Goal: Task Accomplishment & Management: Complete application form

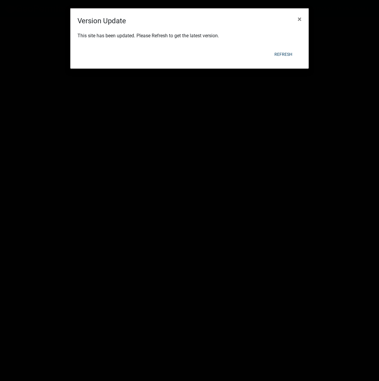
click at [172, 35] on div "This site has been updated. Please Refresh to get the latest version." at bounding box center [189, 36] width 239 height 20
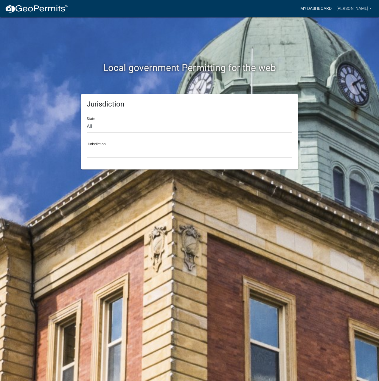
click at [334, 9] on link "My Dashboard" at bounding box center [316, 8] width 36 height 11
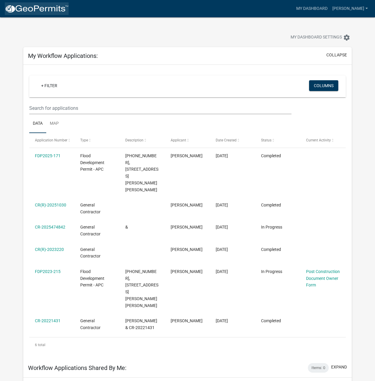
click at [33, 6] on img at bounding box center [37, 8] width 64 height 9
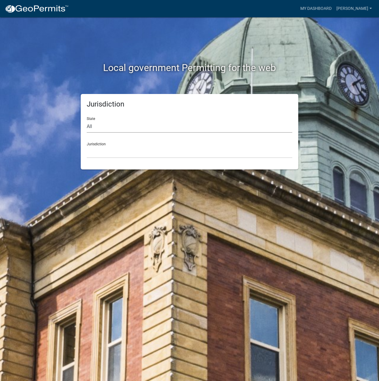
drag, startPoint x: 100, startPoint y: 125, endPoint x: 95, endPoint y: 129, distance: 6.1
click at [100, 125] on select "All [US_STATE] [US_STATE] [US_STATE] [US_STATE] [US_STATE] [US_STATE] [US_STATE…" at bounding box center [190, 127] width 206 height 12
select select "[US_STATE]"
click at [87, 121] on select "All [US_STATE] [US_STATE] [US_STATE] [US_STATE] [US_STATE] [US_STATE] [US_STATE…" at bounding box center [190, 127] width 206 height 12
click at [103, 150] on select "City of [GEOGRAPHIC_DATA], [US_STATE] City of [GEOGRAPHIC_DATA], [US_STATE] Cit…" at bounding box center [190, 152] width 206 height 12
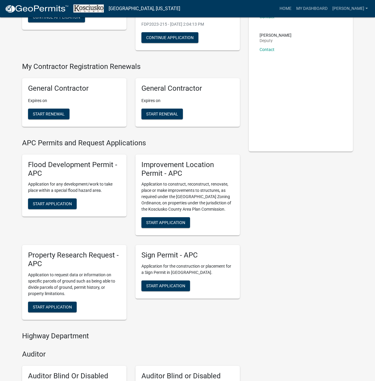
scroll to position [119, 0]
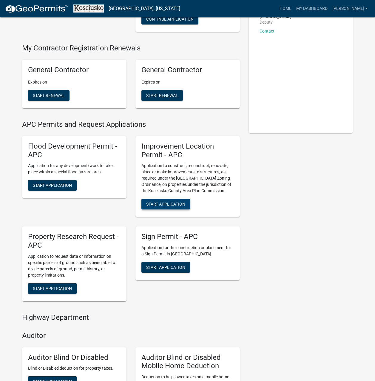
click at [166, 202] on span "Start Application" at bounding box center [165, 204] width 39 height 5
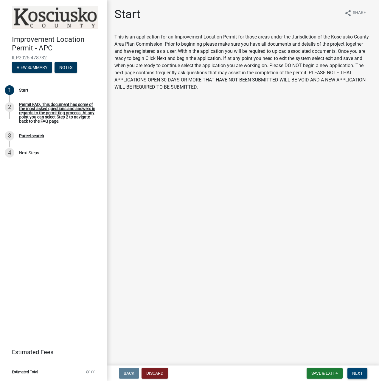
click at [355, 374] on span "Next" at bounding box center [358, 373] width 10 height 5
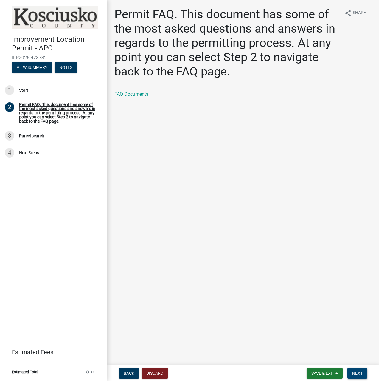
click at [354, 375] on span "Next" at bounding box center [358, 373] width 10 height 5
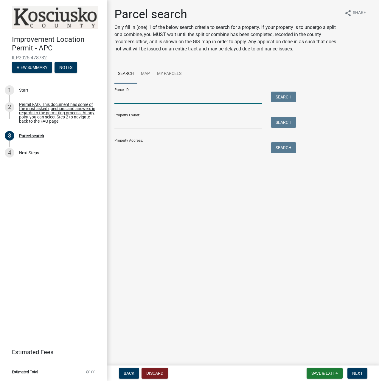
click at [141, 96] on input "Parcel ID:" at bounding box center [189, 98] width 148 height 12
click at [145, 74] on link "Map" at bounding box center [146, 73] width 16 height 19
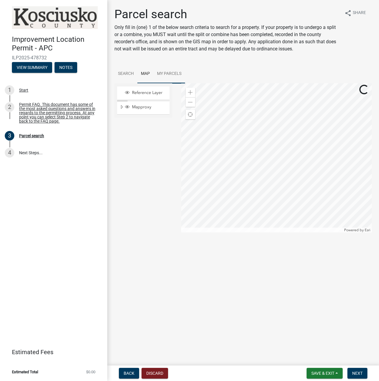
click at [161, 72] on link "My Parcels" at bounding box center [170, 73] width 32 height 19
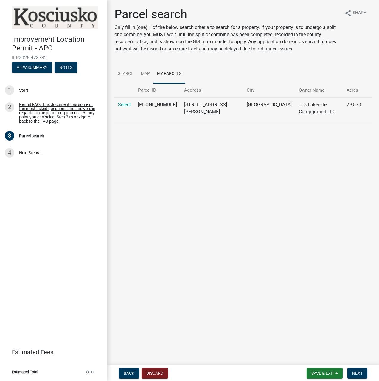
click at [212, 105] on td "[STREET_ADDRESS][PERSON_NAME]" at bounding box center [212, 108] width 63 height 22
click at [128, 104] on link "Select" at bounding box center [124, 105] width 13 height 6
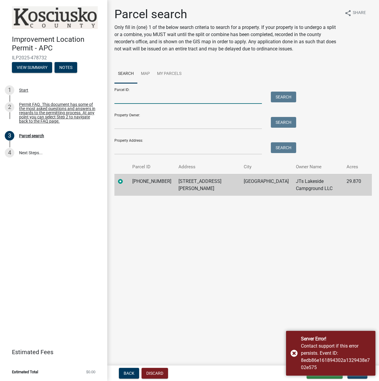
click at [155, 100] on input "Parcel ID:" at bounding box center [189, 98] width 148 height 12
type input "211"
click at [145, 126] on input "Property Owner:" at bounding box center [189, 123] width 148 height 12
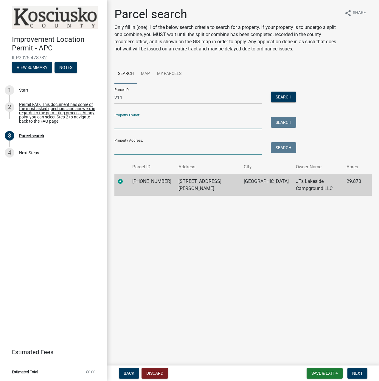
click at [134, 147] on input "Property Address:" at bounding box center [189, 148] width 148 height 12
type input "[STREET_ADDRESS][PERSON_NAME]"
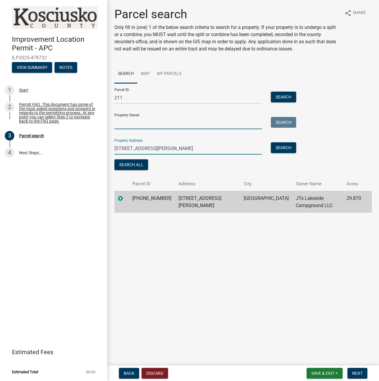
click at [134, 124] on input "Property Owner:" at bounding box center [189, 123] width 148 height 12
type input "[PERSON_NAME]"
click at [146, 75] on link "Map" at bounding box center [146, 73] width 16 height 19
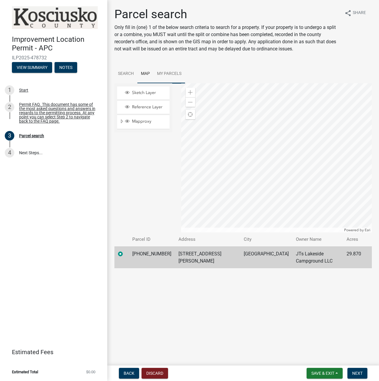
click at [166, 73] on link "My Parcels" at bounding box center [170, 73] width 32 height 19
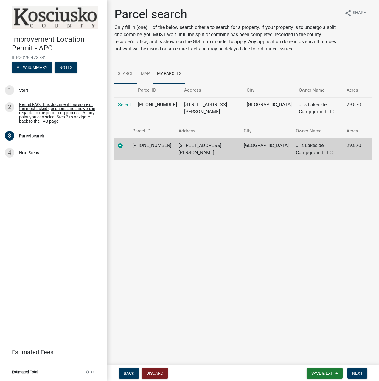
click at [128, 73] on link "Search" at bounding box center [126, 73] width 23 height 19
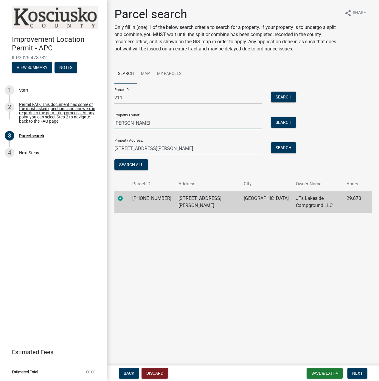
click at [143, 124] on input "[PERSON_NAME]" at bounding box center [189, 123] width 148 height 12
type input "S"
click at [361, 374] on span "Next" at bounding box center [358, 373] width 10 height 5
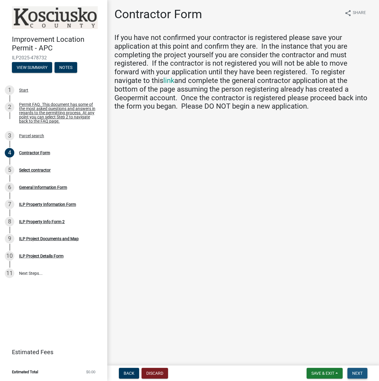
click at [354, 374] on span "Next" at bounding box center [358, 373] width 10 height 5
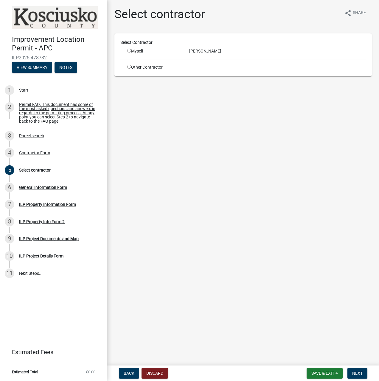
click at [129, 50] on input "radio" at bounding box center [129, 51] width 4 height 4
radio input "true"
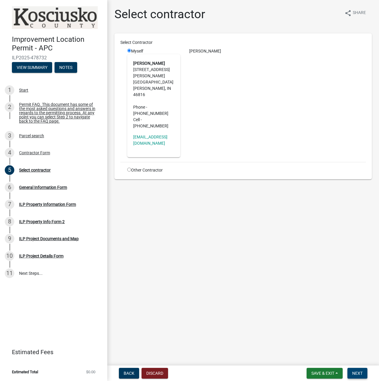
click at [359, 371] on span "Next" at bounding box center [358, 373] width 10 height 5
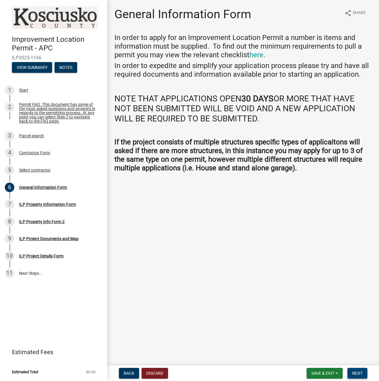
click at [357, 376] on button "Next" at bounding box center [358, 373] width 20 height 11
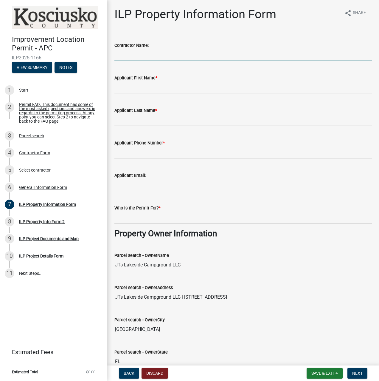
click at [171, 55] on input "Contractor Name:" at bounding box center [244, 55] width 258 height 12
type input "Metal N Motion"
type input "[PERSON_NAME]"
type input "2605178487"
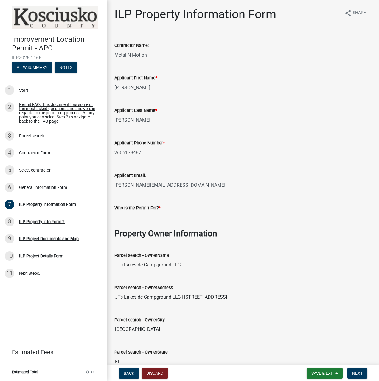
drag, startPoint x: 178, startPoint y: 184, endPoint x: 164, endPoint y: 184, distance: 13.4
click at [164, 184] on input "[PERSON_NAME][EMAIL_ADDRESS][DOMAIN_NAME]" at bounding box center [244, 185] width 258 height 12
type input "[PERSON_NAME][EMAIL_ADDRESS][DOMAIN_NAME]"
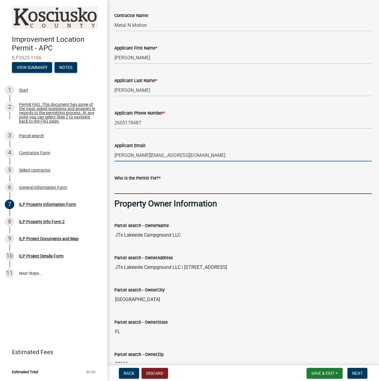
click at [159, 194] on input "Who is the Permit For? *" at bounding box center [244, 188] width 258 height 12
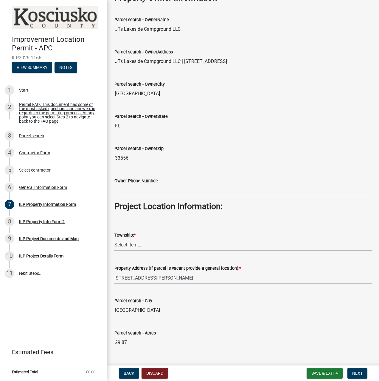
scroll to position [269, 0]
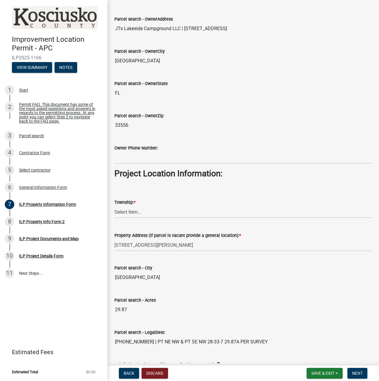
type input "[PERSON_NAME]"
click at [140, 212] on select "Select Item... [PERSON_NAME] - Elkhart Co Clay Etna [GEOGRAPHIC_DATA][PERSON_NA…" at bounding box center [244, 212] width 258 height 12
click at [148, 207] on select "Select Item... [PERSON_NAME] - Elkhart Co Clay Etna [GEOGRAPHIC_DATA][PERSON_NA…" at bounding box center [244, 212] width 258 height 12
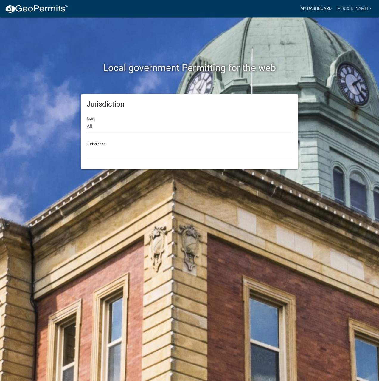
click at [329, 7] on link "My Dashboard" at bounding box center [316, 8] width 36 height 11
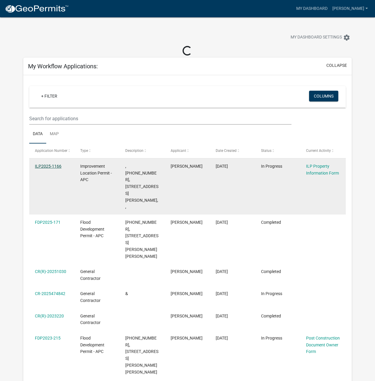
click at [49, 165] on link "ILP2025-1166" at bounding box center [48, 166] width 27 height 5
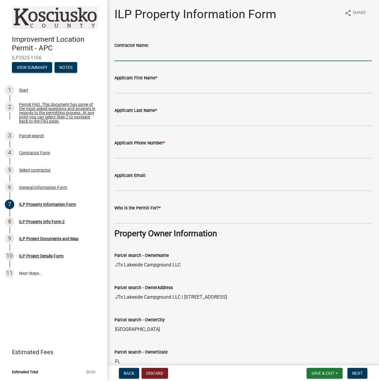
click at [138, 57] on input "Contractor Name:" at bounding box center [244, 55] width 258 height 12
type input "Metal N Motion"
type input "[PERSON_NAME]"
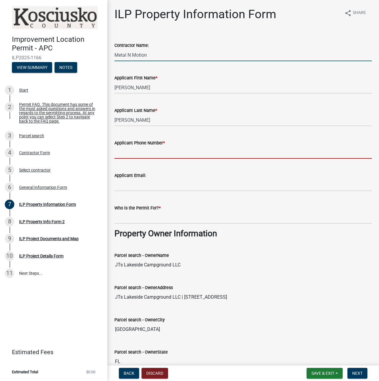
type input "2605178487"
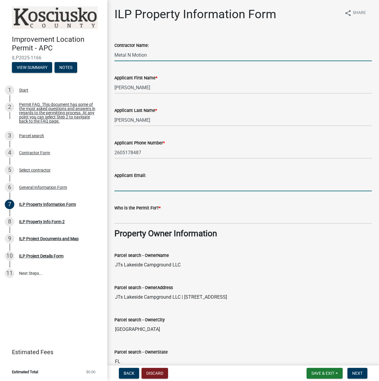
type input "[PERSON_NAME][EMAIL_ADDRESS][DOMAIN_NAME]"
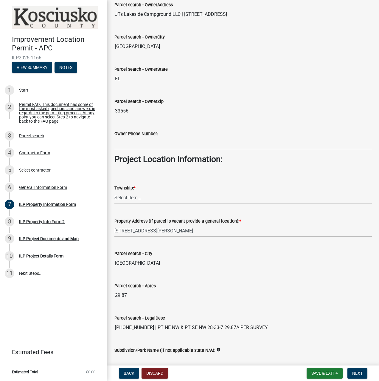
scroll to position [328, 0]
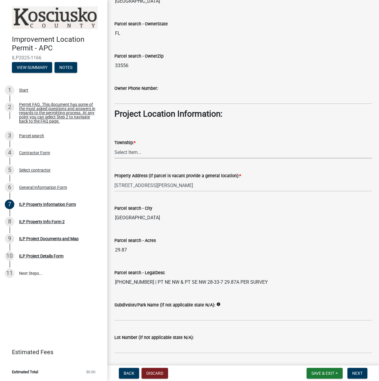
click at [155, 155] on select "Select Item... [PERSON_NAME] - Elkhart Co Clay Etna [GEOGRAPHIC_DATA][PERSON_NA…" at bounding box center [244, 152] width 258 height 12
click at [115, 146] on select "Select Item... [PERSON_NAME] - Elkhart Co Clay Etna [GEOGRAPHIC_DATA][PERSON_NA…" at bounding box center [244, 152] width 258 height 12
select select "8aeb2c27-db4f-4f65-83dd-c512a3678cb2"
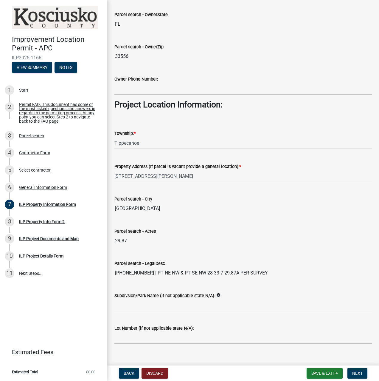
scroll to position [346, 0]
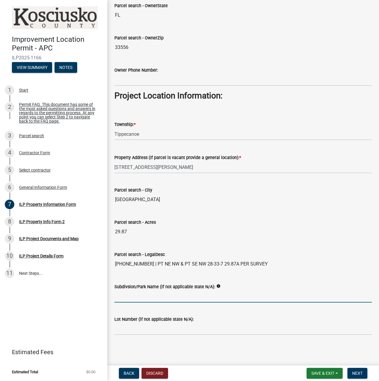
click at [159, 297] on input "Subdivsion/Park Name (if not applicable state N/A):" at bounding box center [244, 296] width 258 height 12
click at [125, 297] on input "JT's Campground" at bounding box center [244, 296] width 258 height 12
type input "JT's Lakeside Campground"
click at [138, 330] on input "Lot Number (if not applicable state N/A):" at bounding box center [244, 329] width 258 height 12
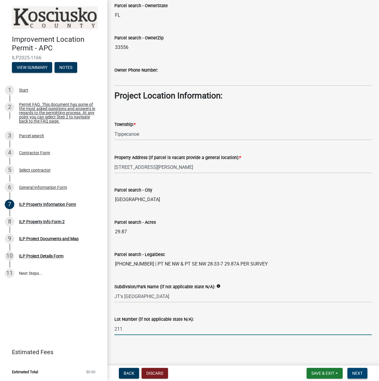
type input "211"
click at [358, 372] on span "Next" at bounding box center [358, 373] width 10 height 5
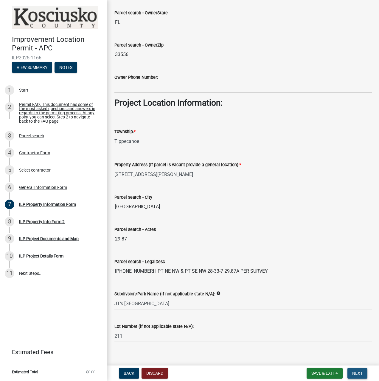
scroll to position [354, 0]
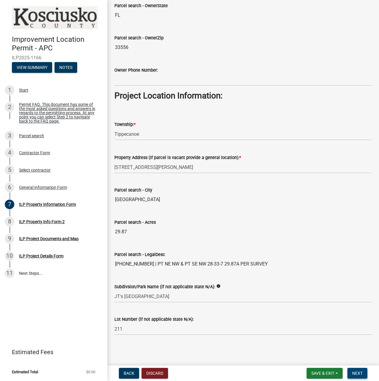
click at [357, 373] on span "Next" at bounding box center [358, 373] width 10 height 5
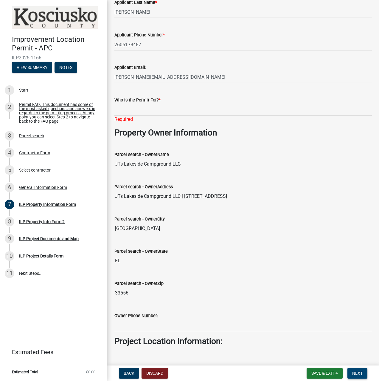
scroll to position [55, 0]
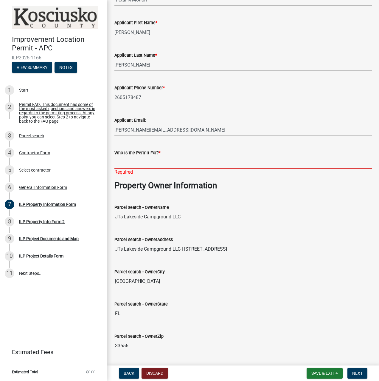
click at [125, 161] on input "Who is the Permit For? *" at bounding box center [244, 162] width 258 height 12
type input "[PERSON_NAME]"
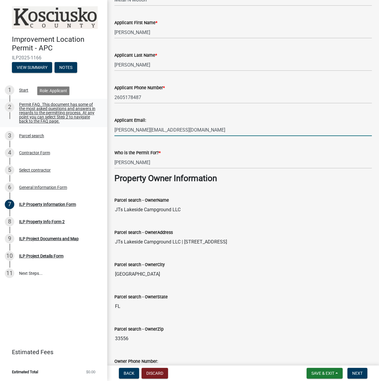
drag, startPoint x: 174, startPoint y: 130, endPoint x: 98, endPoint y: 121, distance: 76.6
click at [98, 121] on div "Improvement Location Permit - APC ILP2025-1166 View Summary Notes 1 Start 2 Per…" at bounding box center [189, 190] width 379 height 381
type input "[PERSON_NAME][EMAIL_ADDRESS][DOMAIN_NAME]"
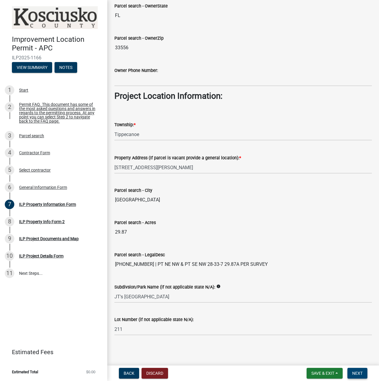
scroll to position [346, 0]
click at [358, 373] on span "Next" at bounding box center [358, 373] width 10 height 5
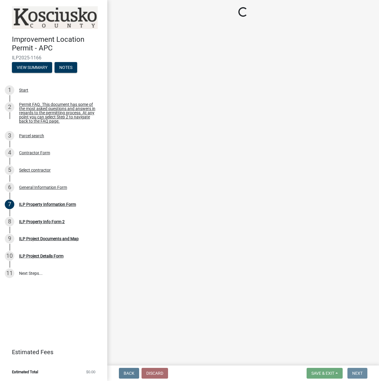
scroll to position [0, 0]
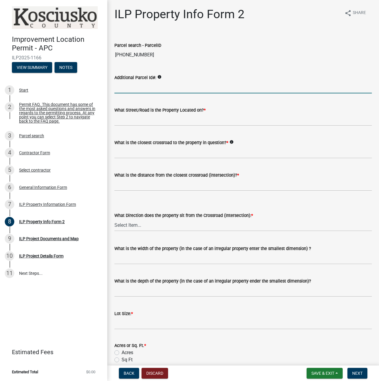
click at [152, 89] on input "Additional Parcel Id#:" at bounding box center [244, 87] width 258 height 12
type input "2"
type input "Lot 211"
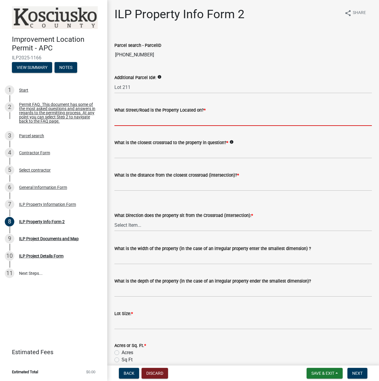
click at [159, 119] on input "What Street/Road is the Property Located on? *" at bounding box center [244, 120] width 258 height 12
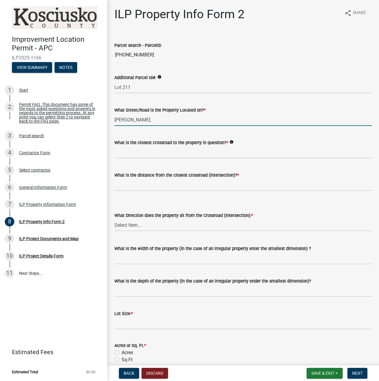
type input "McKenna Rd."
click at [173, 154] on input "What is the closest crossroad to the property in question? *" at bounding box center [244, 152] width 258 height 12
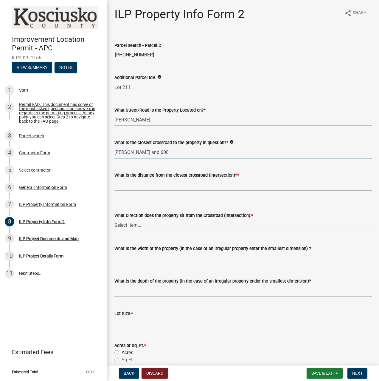
click at [158, 151] on input "McKenna and 600" at bounding box center [244, 152] width 258 height 12
type input "McKenna and N 650 E"
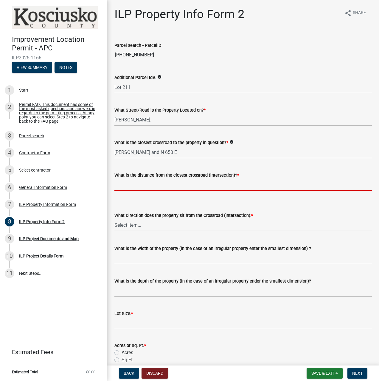
click at [170, 187] on input "text" at bounding box center [244, 185] width 258 height 12
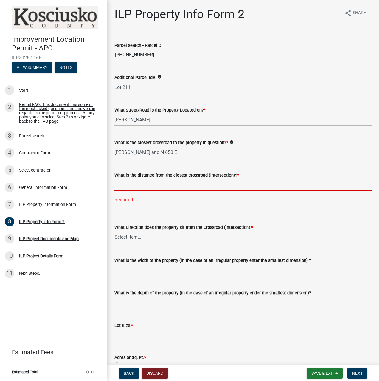
click at [133, 186] on input "text" at bounding box center [244, 185] width 258 height 12
type input "0.3"
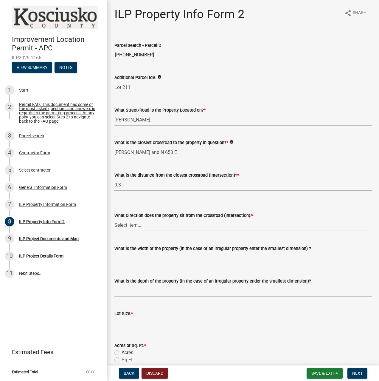
click at [146, 227] on select "Select Item... N NE NW S SE SW E W" at bounding box center [244, 225] width 258 height 12
click at [115, 219] on select "Select Item... N NE NW S SE SW E W" at bounding box center [244, 225] width 258 height 12
select select "6e91c93c-81b9-4f5f-83ef-fc19143fff9c"
click at [161, 261] on input "What is the width of the property (in the case of an irregular property enter t…" at bounding box center [244, 258] width 258 height 12
click at [128, 260] on input "What is the width of the property (in the case of an irregular property enter t…" at bounding box center [244, 258] width 258 height 12
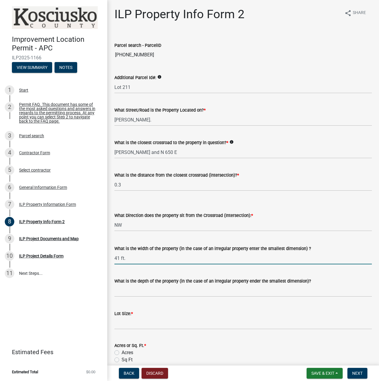
click at [132, 259] on input "41 ft." at bounding box center [244, 258] width 258 height 12
type input "41 ft."
click at [129, 292] on input "What is the depth of the property (in the case of an irregular property ender t…" at bounding box center [244, 291] width 258 height 12
type input "41 ft."
drag, startPoint x: 131, startPoint y: 257, endPoint x: 109, endPoint y: 258, distance: 21.8
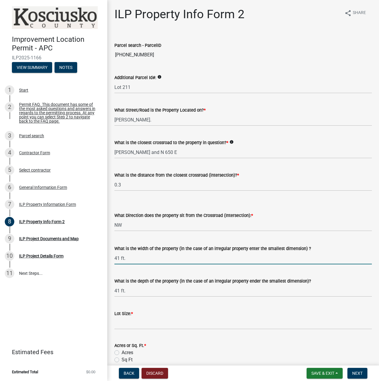
click at [109, 258] on div "ILP Property Info Form 2 share Share Parcel search - ParcelID 005-110-054 Addit…" at bounding box center [243, 239] width 272 height 465
click at [127, 295] on input "41 ft." at bounding box center [244, 291] width 258 height 12
drag, startPoint x: 119, startPoint y: 257, endPoint x: 112, endPoint y: 258, distance: 6.9
click at [112, 258] on div "What is the width of the property (in the case of an irregular property enter t…" at bounding box center [243, 251] width 267 height 28
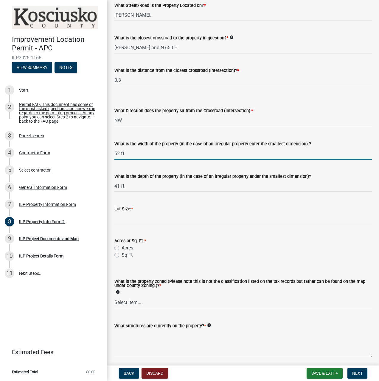
scroll to position [119, 0]
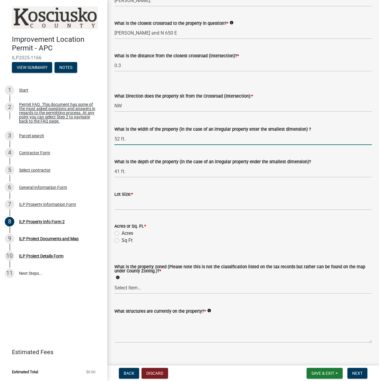
type input "52 ft."
click at [133, 206] on input "text" at bounding box center [244, 204] width 258 height 12
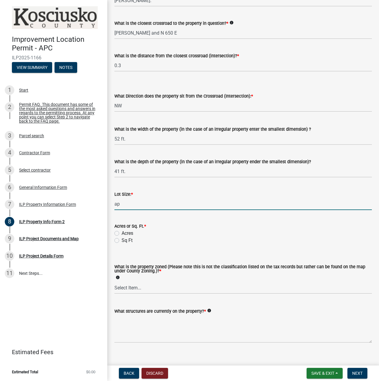
type input "a"
type input "A"
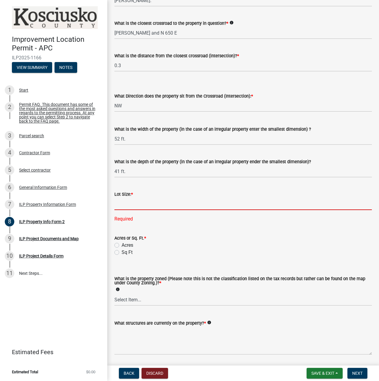
click at [131, 206] on input "text" at bounding box center [244, 204] width 258 height 12
type input "3500"
click at [118, 252] on wm-data-entity-input-list "Parcel search - ParcelID 005-110-054 Additional Parcel Id#: info Lot 211 What S…" at bounding box center [244, 136] width 258 height 445
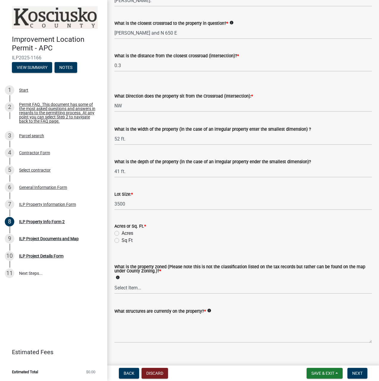
click at [122, 241] on label "Sq Ft" at bounding box center [127, 240] width 11 height 7
click at [122, 241] on input "Sq Ft" at bounding box center [124, 239] width 4 height 4
radio input "true"
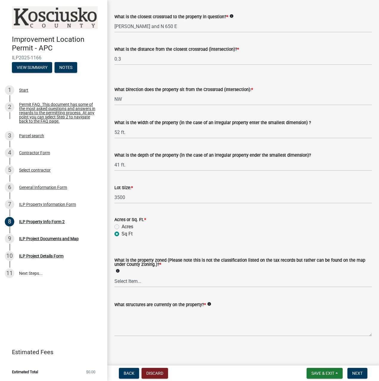
scroll to position [127, 0]
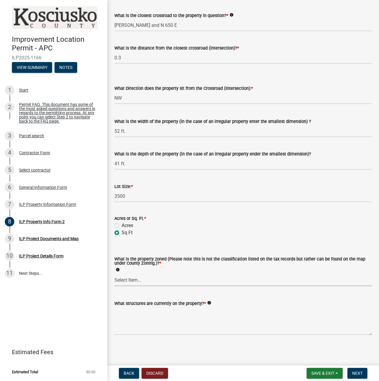
click at [134, 281] on select "Select Item... Agricultural Agricultural 2 Commercial Environmental Industrial …" at bounding box center [244, 280] width 258 height 12
click at [115, 274] on select "Select Item... Agricultural Agricultural 2 Commercial Environmental Industrial …" at bounding box center [244, 280] width 258 height 12
select select "1146270b-2111-4e23-bf7f-74ce85cf7041"
click at [138, 332] on textarea "What structures are currently on the property? *" at bounding box center [244, 321] width 258 height 28
type textarea "Camper and Small Plastic Shed"
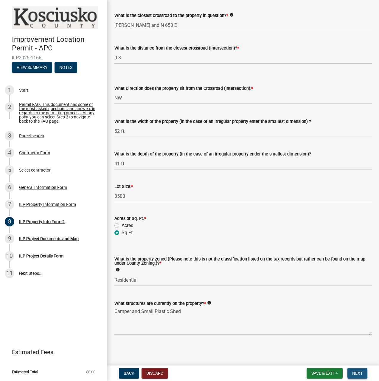
click at [358, 375] on span "Next" at bounding box center [358, 373] width 10 height 5
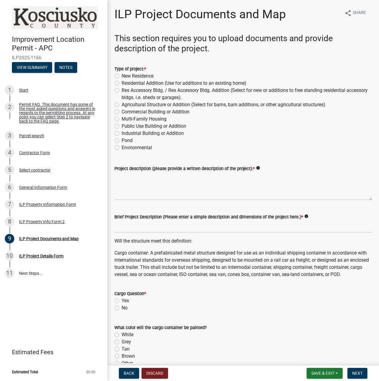
click at [122, 91] on label "Res Accessory Bldg. / Res Accessory Bldg. Addition (Select for new or additions…" at bounding box center [247, 94] width 251 height 14
click at [122, 91] on input "Res Accessory Bldg. / Res Accessory Bldg. Addition (Select for new or additions…" at bounding box center [124, 89] width 4 height 4
radio input "true"
click at [122, 84] on label "Residential Addition (Use for additions to an existing home)" at bounding box center [184, 83] width 125 height 7
click at [122, 84] on input "Residential Addition (Use for additions to an existing home)" at bounding box center [124, 82] width 4 height 4
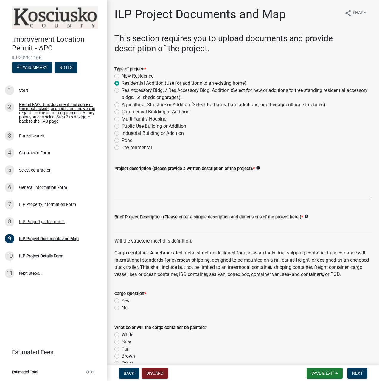
radio input "true"
click at [153, 198] on textarea "Project description (please provide a written description of the project): *" at bounding box center [244, 186] width 258 height 28
type textarea "Deck and Open Deck Roof"
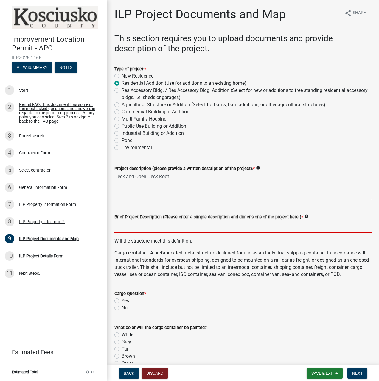
click at [144, 229] on input "Brief Project Description (Please enter a simple description and dimensions of …" at bounding box center [244, 226] width 258 height 12
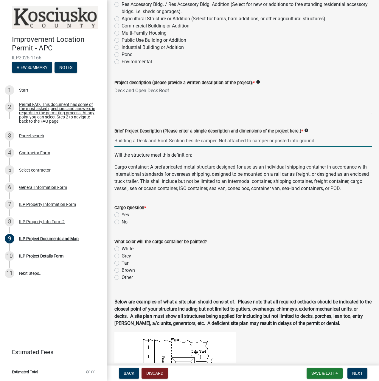
scroll to position [90, 0]
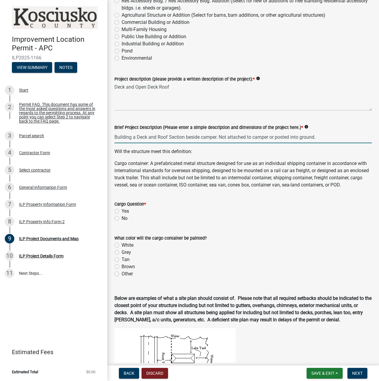
type input "Building a Deck and Roof Section beside camper. Not attached to camper or poste…"
click at [117, 222] on div "Cargo Question * Yes No" at bounding box center [244, 210] width 258 height 21
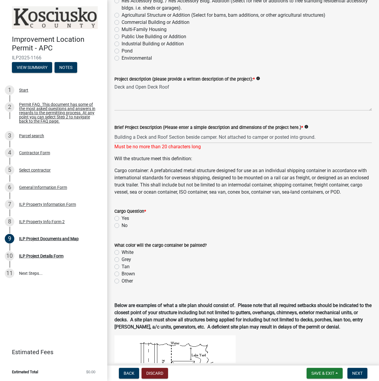
click at [122, 229] on label "No" at bounding box center [125, 225] width 6 height 7
click at [122, 226] on input "No" at bounding box center [124, 224] width 4 height 4
radio input "true"
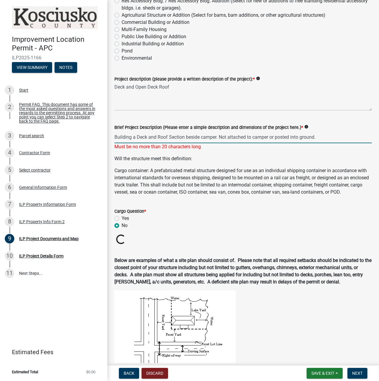
click at [277, 137] on input "Building a Deck and Roof Section beside camper. Not attached to camper or poste…" at bounding box center [244, 137] width 258 height 12
drag, startPoint x: 319, startPoint y: 136, endPoint x: 218, endPoint y: 142, distance: 101.3
click at [218, 142] on input "Building a Deck and Roof Section beside camper. Not attached to camper or poste…" at bounding box center [244, 137] width 258 height 12
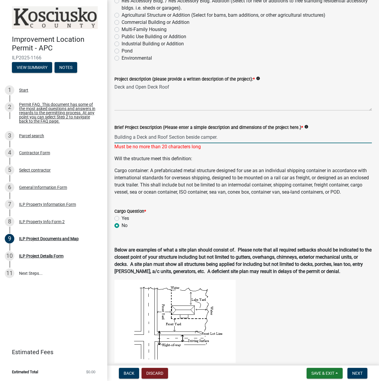
click at [183, 170] on p "Cargo container: A prefabricated metal structure designed for use as an individ…" at bounding box center [244, 181] width 258 height 29
drag, startPoint x: 223, startPoint y: 138, endPoint x: 169, endPoint y: 140, distance: 53.2
click at [169, 140] on input "Building a Deck and Roof Section beside camper." at bounding box center [244, 137] width 258 height 12
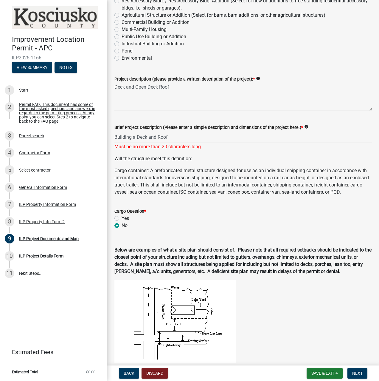
click at [171, 156] on p "Will the structure meet this definition:" at bounding box center [244, 158] width 258 height 7
click at [158, 137] on input "Building a Deck and Roof" at bounding box center [244, 137] width 258 height 12
drag, startPoint x: 157, startPoint y: 138, endPoint x: 148, endPoint y: 138, distance: 9.3
click at [148, 138] on input "Building a Deck and Roof" at bounding box center [244, 137] width 258 height 12
click at [161, 138] on input "Building a Deck with Roof" at bounding box center [244, 137] width 258 height 12
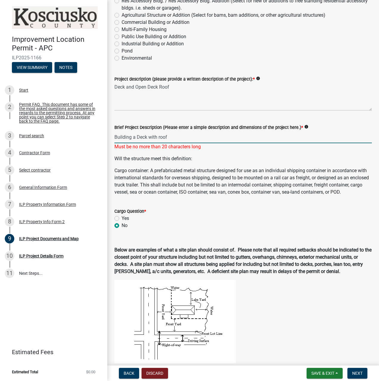
click at [139, 136] on input "Building a Deck with roof" at bounding box center [244, 137] width 258 height 12
click at [170, 138] on input "Building a deck with roof" at bounding box center [244, 137] width 258 height 12
drag, startPoint x: 147, startPoint y: 136, endPoint x: 137, endPoint y: 136, distance: 9.6
click at [137, 136] on input "Building a deck with roof." at bounding box center [244, 137] width 258 height 12
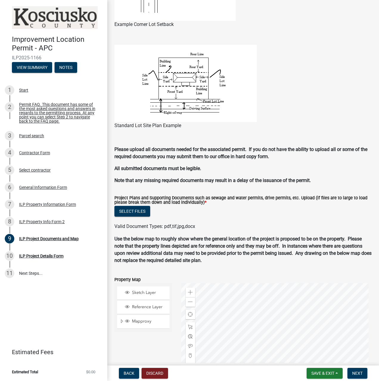
scroll to position [448, 0]
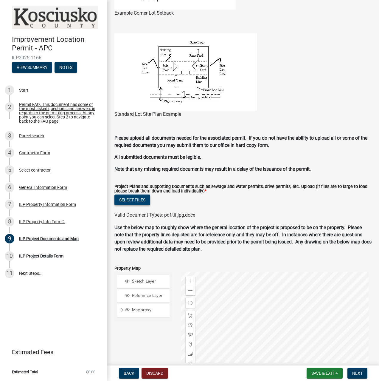
click at [127, 205] on button "Select files" at bounding box center [133, 200] width 36 height 11
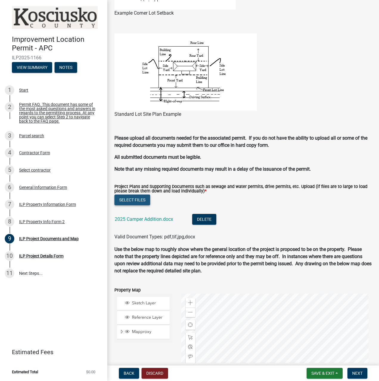
click at [128, 205] on button "Select files" at bounding box center [133, 200] width 36 height 11
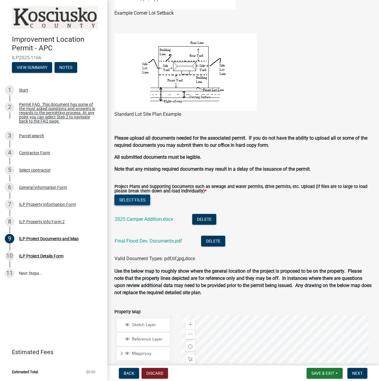
click at [130, 205] on button "Select files" at bounding box center [133, 200] width 36 height 11
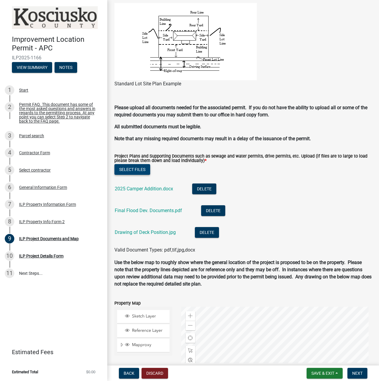
scroll to position [607, 0]
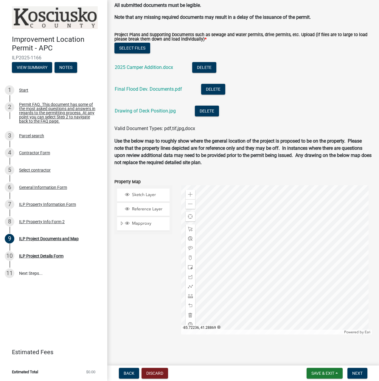
click at [268, 253] on div at bounding box center [276, 259] width 191 height 149
click at [238, 264] on div at bounding box center [276, 259] width 191 height 149
click at [188, 193] on span at bounding box center [190, 194] width 5 height 5
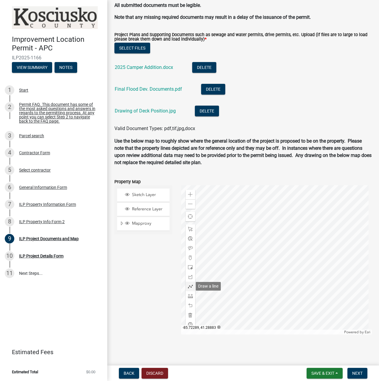
click at [188, 286] on span at bounding box center [190, 286] width 5 height 5
click at [280, 249] on div at bounding box center [276, 259] width 191 height 149
click at [286, 235] on div at bounding box center [276, 259] width 191 height 149
click at [324, 252] on div at bounding box center [276, 259] width 191 height 149
click at [319, 266] on div at bounding box center [276, 259] width 191 height 149
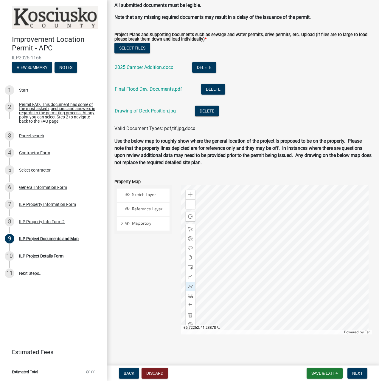
click at [280, 250] on div at bounding box center [276, 259] width 191 height 149
click at [362, 374] on span "Next" at bounding box center [358, 373] width 10 height 5
click at [357, 373] on span "Next" at bounding box center [358, 373] width 10 height 5
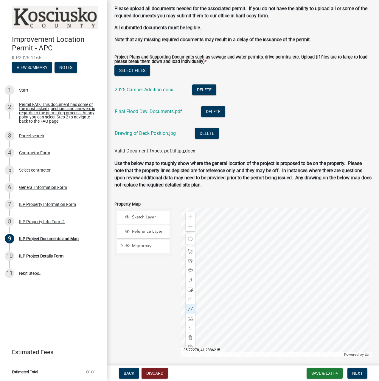
click at [258, 181] on p "Use the below map to roughly show where the general location of the project is …" at bounding box center [244, 174] width 258 height 29
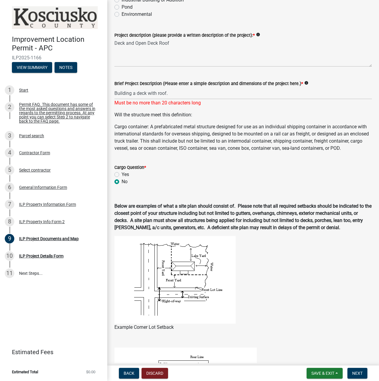
scroll to position [10, 0]
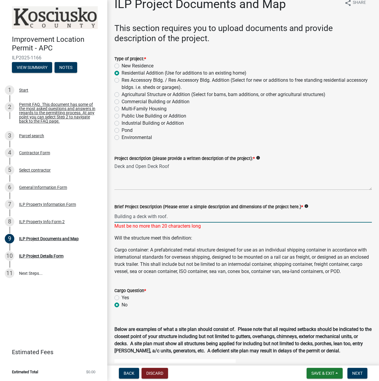
click at [180, 217] on input "Building a deck with roof." at bounding box center [244, 216] width 258 height 12
drag, startPoint x: 177, startPoint y: 217, endPoint x: 113, endPoint y: 216, distance: 63.8
click at [113, 216] on div "Brief Project Description (Please enter a simple description and dimensions of …" at bounding box center [243, 212] width 267 height 35
click at [256, 262] on p "Cargo container: A prefabricated metal structure designed for use as an individ…" at bounding box center [244, 260] width 258 height 29
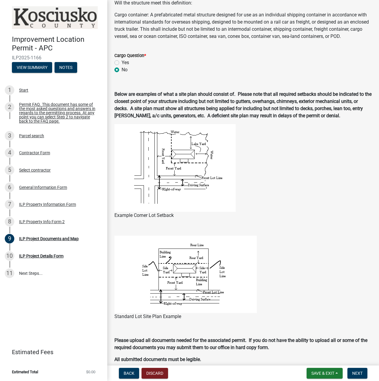
scroll to position [279, 0]
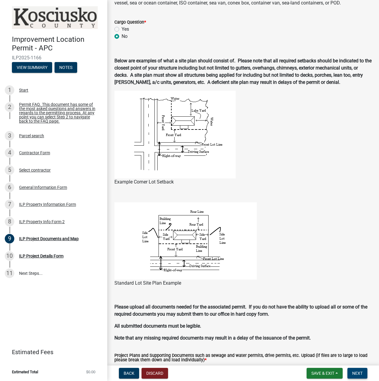
click at [358, 372] on span "Next" at bounding box center [358, 373] width 10 height 5
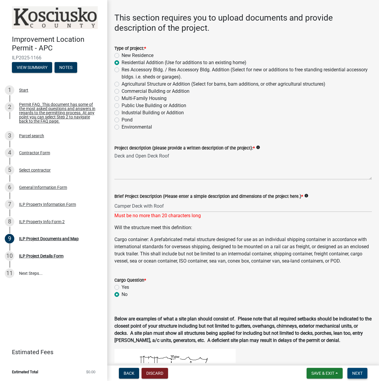
scroll to position [0, 0]
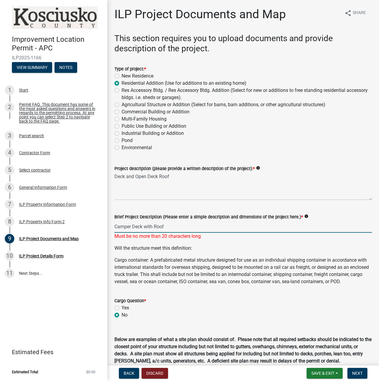
click at [172, 223] on input "Camper Deck with Roof" at bounding box center [244, 226] width 258 height 12
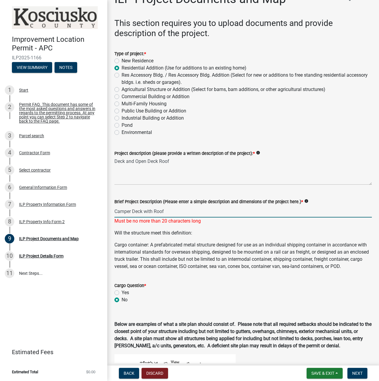
scroll to position [30, 0]
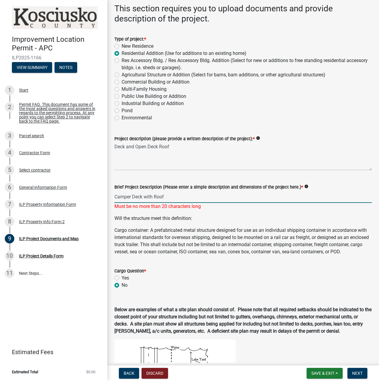
drag, startPoint x: 167, startPoint y: 196, endPoint x: 144, endPoint y: 197, distance: 22.7
click at [144, 197] on input "Camper Deck with Roof" at bounding box center [244, 197] width 258 height 12
type input "Camper Deck w/roof"
click at [237, 217] on div "Will the structure meet this definition: Cargo container: A prefabricated metal…" at bounding box center [244, 235] width 258 height 41
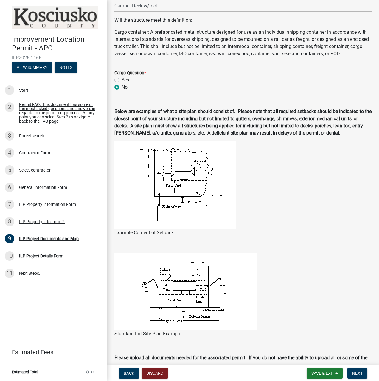
scroll to position [239, 0]
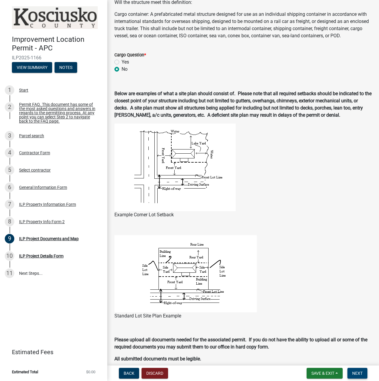
click at [357, 373] on span "Next" at bounding box center [358, 373] width 10 height 5
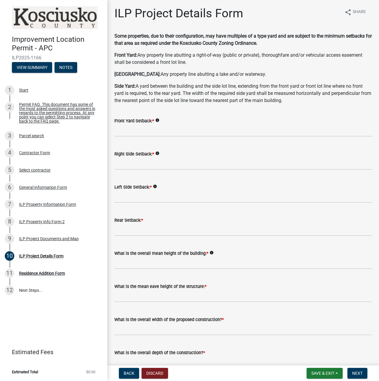
scroll to position [0, 0]
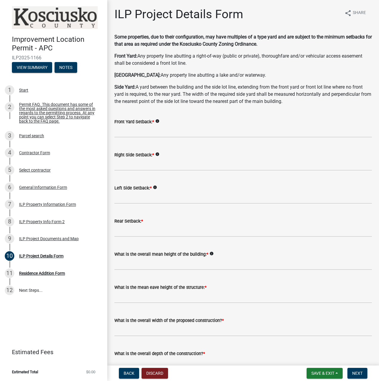
click at [157, 121] on icon "info" at bounding box center [157, 121] width 4 height 4
click at [28, 237] on div "ILP Project Documents and Map" at bounding box center [49, 239] width 60 height 4
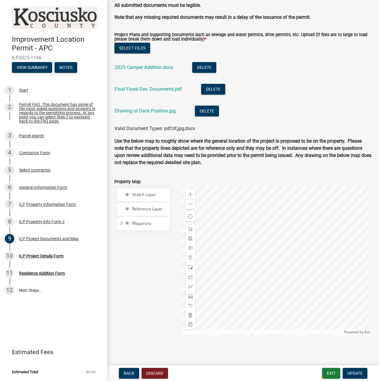
scroll to position [655, 0]
click at [359, 370] on button "Update" at bounding box center [355, 373] width 25 height 11
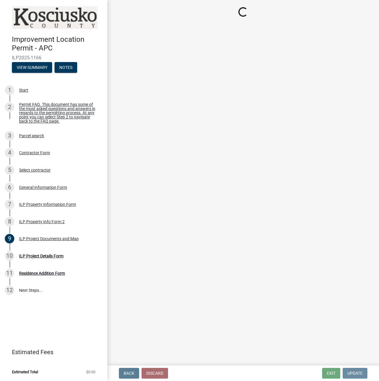
scroll to position [0, 0]
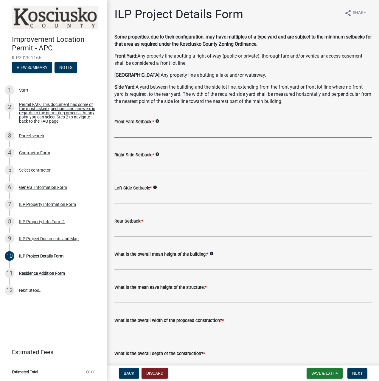
click at [144, 132] on input "text" at bounding box center [244, 131] width 258 height 12
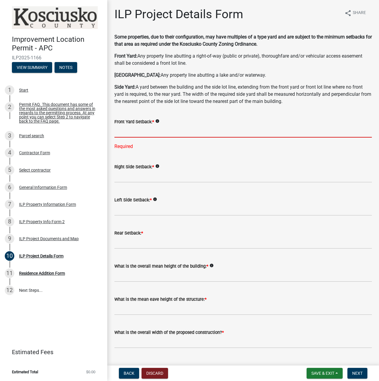
click at [137, 130] on input "text" at bounding box center [244, 131] width 258 height 12
drag, startPoint x: 138, startPoint y: 131, endPoint x: 130, endPoint y: 133, distance: 8.3
click at [130, 133] on input "120" at bounding box center [244, 131] width 258 height 12
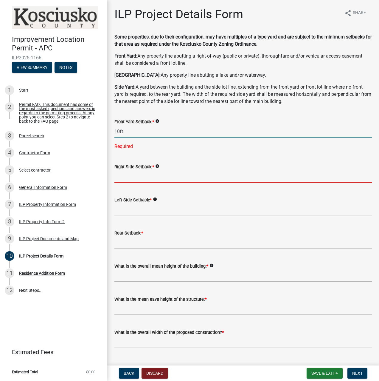
type input "10.0"
click at [144, 177] on wm-data-entity-input-list "Some properties, due to their configuration, may have multiples of a type yard …" at bounding box center [244, 361] width 258 height 656
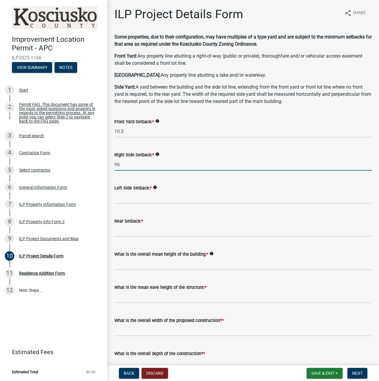
type input "9"
type input "8.0"
click at [150, 198] on input "text" at bounding box center [244, 198] width 258 height 12
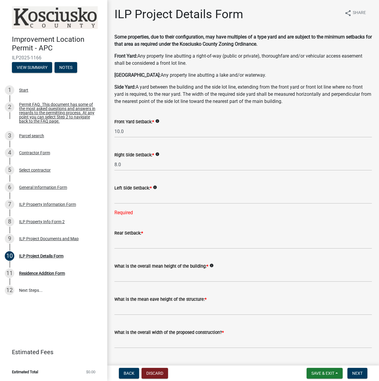
click at [13, 324] on div "Improvement Location Permit - APC ILP2025-1166 View Summary Notes 1 Start 2 Per…" at bounding box center [53, 190] width 107 height 381
drag, startPoint x: 132, startPoint y: 129, endPoint x: 108, endPoint y: 132, distance: 24.4
click at [108, 132] on div "ILP Project Details Form share Share Some properties, due to their configuratio…" at bounding box center [243, 351] width 272 height 688
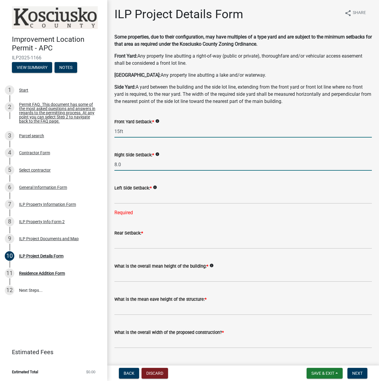
type input "15.0"
click at [129, 166] on input "8.0" at bounding box center [244, 164] width 258 height 12
drag, startPoint x: 126, startPoint y: 166, endPoint x: 111, endPoint y: 166, distance: 15.2
click at [111, 166] on div "Right Side Setback: * info 8.0" at bounding box center [243, 157] width 267 height 28
type input "6"
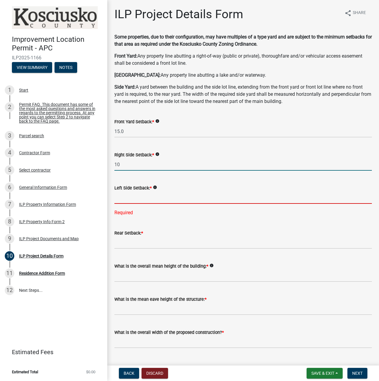
type input "10.0"
click at [127, 201] on input "text" at bounding box center [244, 198] width 258 height 12
click at [121, 196] on input "text" at bounding box center [244, 198] width 258 height 12
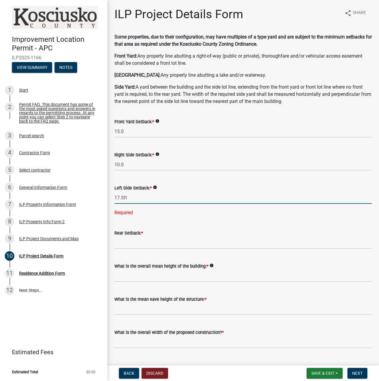
type input "17.5"
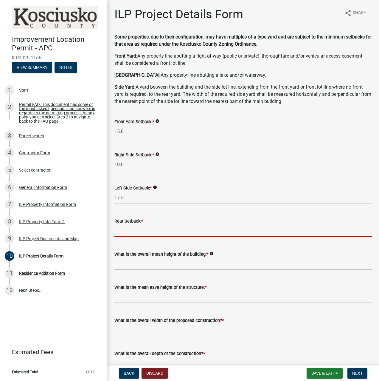
click at [126, 232] on input "text" at bounding box center [244, 231] width 258 height 12
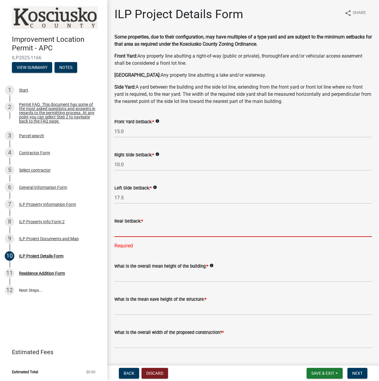
click at [122, 231] on input "text" at bounding box center [244, 231] width 258 height 12
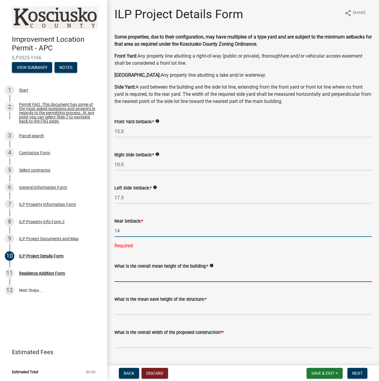
type input "14.0"
click at [158, 278] on wm-data-entity-input-list "Some properties, due to their configuration, may have multiples of a type yard …" at bounding box center [244, 361] width 258 height 656
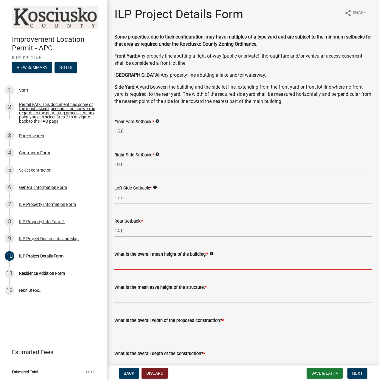
click at [135, 265] on input "text" at bounding box center [244, 264] width 258 height 12
type input "14.5"
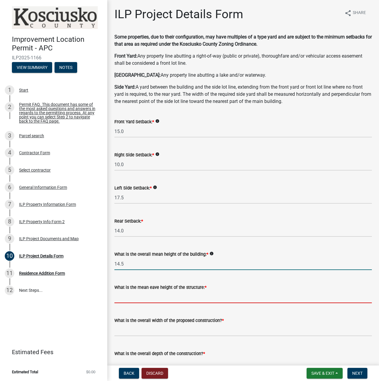
click at [141, 300] on input "text" at bounding box center [244, 297] width 258 height 12
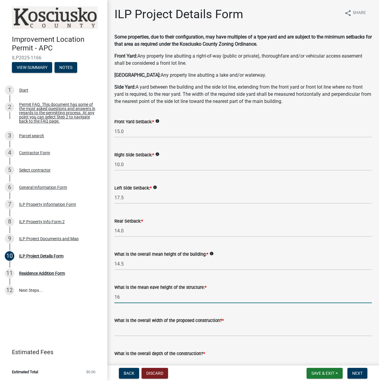
type input "16.0"
click at [148, 306] on wm-data-entity-input "What is the mean eave height of the structure: * 16.0" at bounding box center [244, 291] width 258 height 33
click at [128, 334] on input "text" at bounding box center [244, 330] width 258 height 12
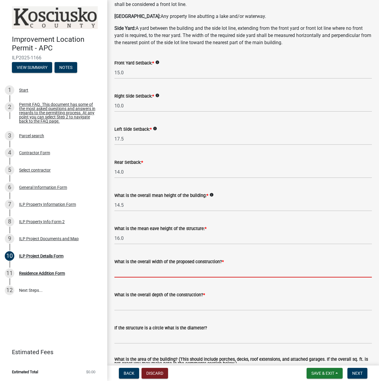
scroll to position [60, 0]
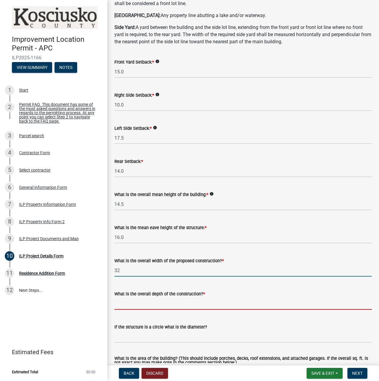
type input "32.00"
click at [156, 306] on input "text" at bounding box center [244, 303] width 258 height 12
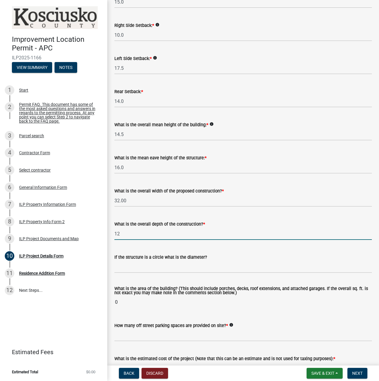
scroll to position [149, 0]
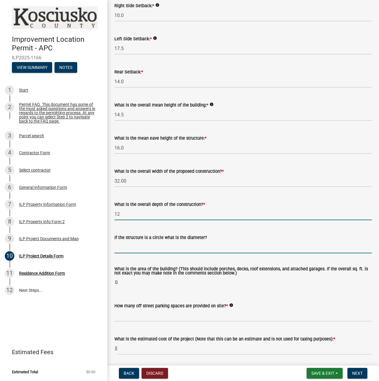
type input "12.00"
click at [140, 248] on input "text" at bounding box center [244, 247] width 258 height 12
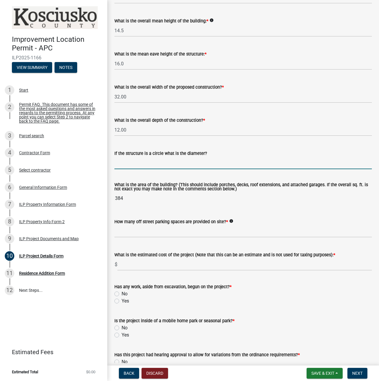
scroll to position [239, 0]
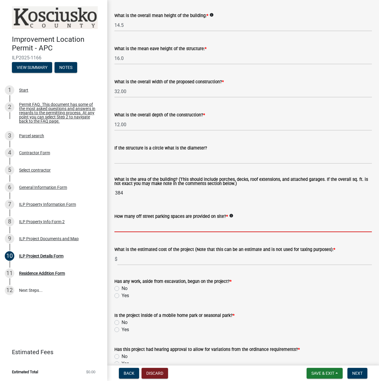
click at [161, 230] on input "text" at bounding box center [244, 226] width 258 height 12
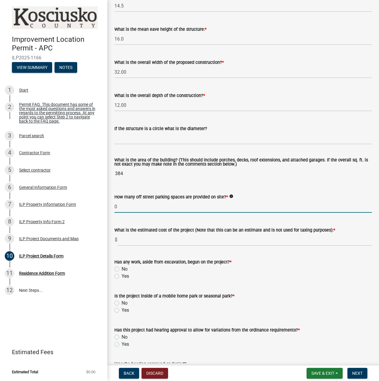
scroll to position [269, 0]
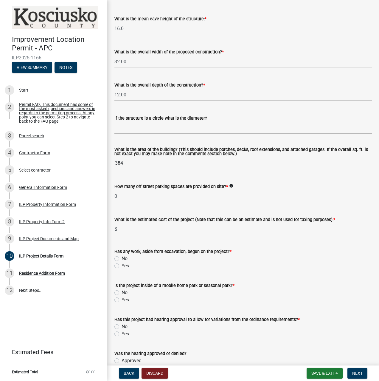
type input "0"
click at [161, 232] on input "text" at bounding box center [245, 229] width 255 height 12
type input "2000"
click at [122, 258] on label "No" at bounding box center [125, 258] width 6 height 7
click at [122, 258] on input "No" at bounding box center [124, 257] width 4 height 4
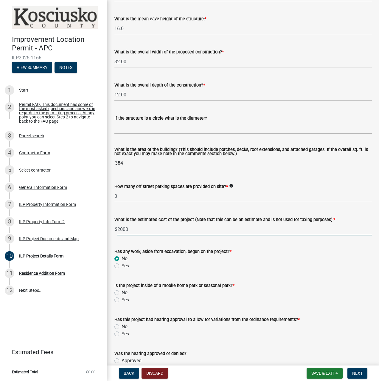
radio input "true"
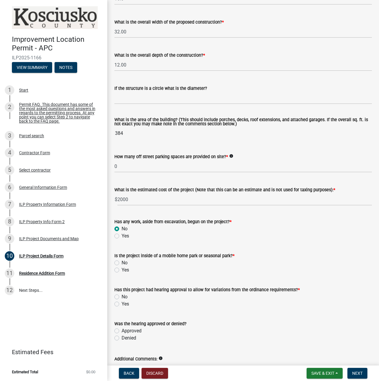
click at [122, 271] on label "Yes" at bounding box center [125, 269] width 7 height 7
click at [122, 270] on input "Yes" at bounding box center [124, 268] width 4 height 4
radio input "true"
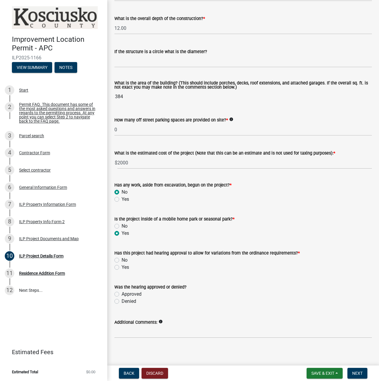
scroll to position [338, 0]
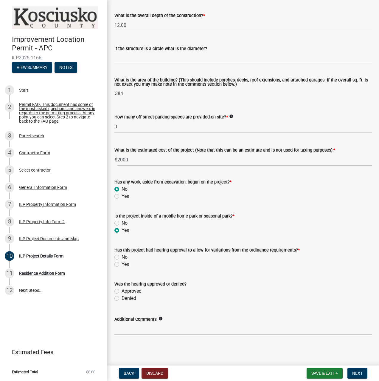
click at [122, 265] on label "Yes" at bounding box center [125, 264] width 7 height 7
click at [122, 265] on input "Yes" at bounding box center [124, 263] width 4 height 4
radio input "true"
select select "9"
select select "2025"
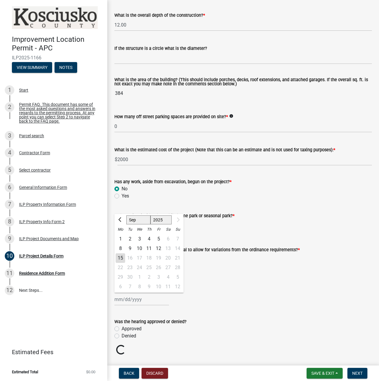
click at [140, 300] on div "Jan Feb Mar Apr May Jun Jul Aug Sep 1525 1526 1527 1528 1529 1530 1531 1532 153…" at bounding box center [142, 299] width 55 height 12
click at [220, 295] on div "Jan Feb Mar Apr May Jun Jul Aug Sep 1525 1526 1527 1528 1529 1530 1531 1532 153…" at bounding box center [244, 299] width 258 height 12
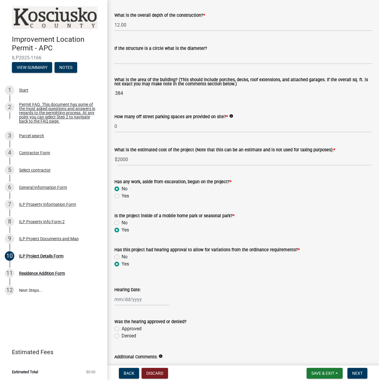
click at [122, 328] on label "Approved" at bounding box center [132, 328] width 20 height 7
click at [122, 328] on input "Approved" at bounding box center [124, 327] width 4 height 4
radio input "true"
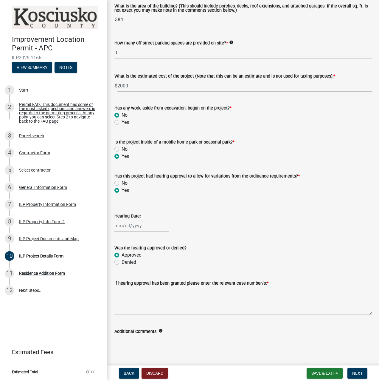
scroll to position [425, 0]
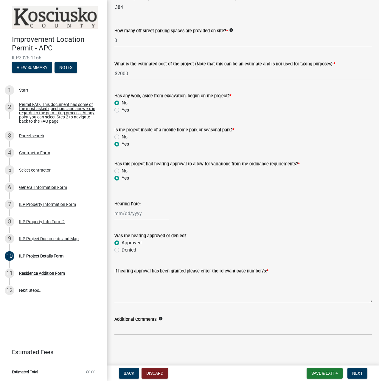
click at [138, 216] on div at bounding box center [142, 213] width 55 height 12
select select "9"
select select "2025"
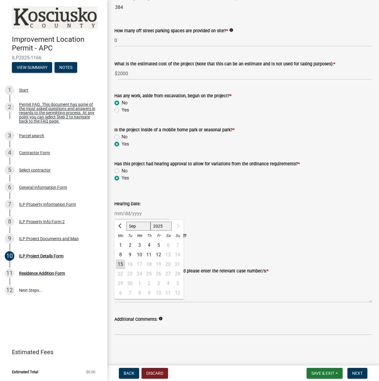
click at [221, 210] on div "Jan Feb Mar Apr May Jun Jul Aug Sep 1525 1526 1527 1528 1529 1530 1531 1532 153…" at bounding box center [244, 213] width 258 height 12
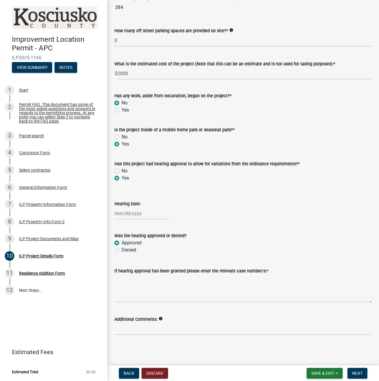
click at [141, 213] on div at bounding box center [142, 213] width 55 height 12
select select "9"
select select "2025"
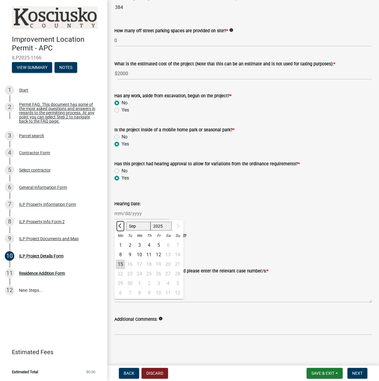
click at [119, 226] on span "Previous month" at bounding box center [120, 226] width 4 height 4
select select "8"
click at [158, 245] on div "1" at bounding box center [159, 245] width 10 height 10
type input "08/01/2025"
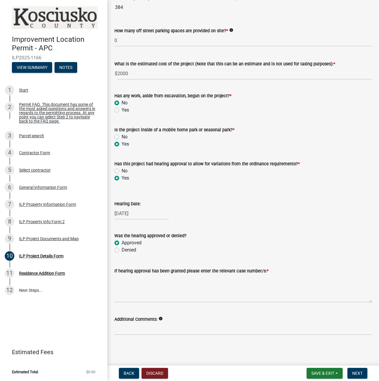
click at [145, 213] on div "08/01/2025" at bounding box center [142, 213] width 55 height 12
select select "8"
select select "2025"
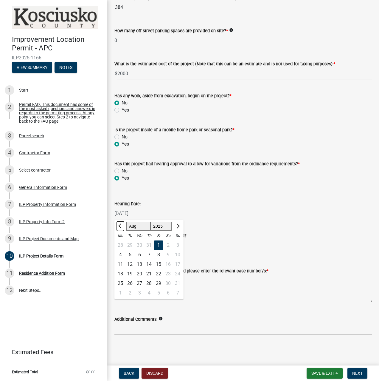
click at [120, 226] on span "Previous month" at bounding box center [120, 226] width 4 height 4
click at [177, 225] on span "Next month" at bounding box center [177, 226] width 4 height 4
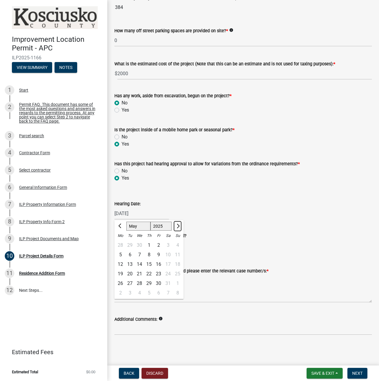
click at [178, 225] on span "Next month" at bounding box center [177, 226] width 4 height 4
select select "6"
click at [165, 227] on select "1525 1526 1527 1528 1529 1530 1531 1532 1533 1534 1535 1536 1537 1538 1539 1540…" at bounding box center [161, 226] width 21 height 9
select select "2018"
click at [151, 222] on select "1525 1526 1527 1528 1529 1530 1531 1532 1533 1534 1535 1536 1537 1538 1539 1540…" at bounding box center [161, 226] width 21 height 9
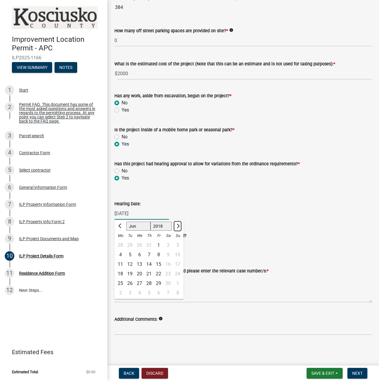
click at [180, 227] on button "Next month" at bounding box center [177, 226] width 7 height 10
select select "8"
click at [140, 245] on div "1" at bounding box center [140, 245] width 10 height 10
type input "08/01/2018"
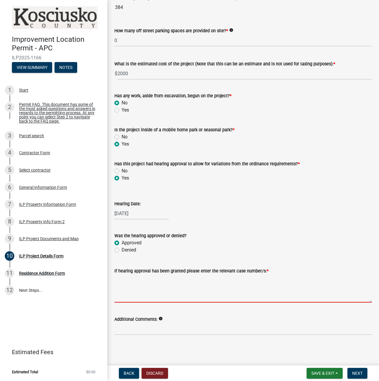
click at [212, 296] on textarea "If hearing approval has been granted please enter the relevant case number/s: *" at bounding box center [244, 288] width 258 height 28
type textarea "8080E"
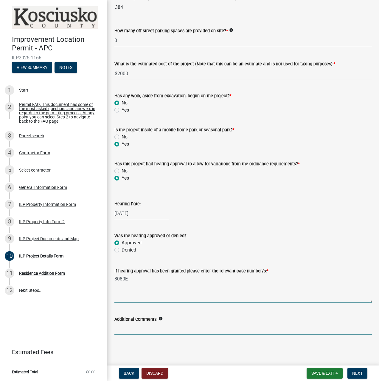
click at [172, 329] on input "Additional Comments:" at bounding box center [244, 329] width 258 height 12
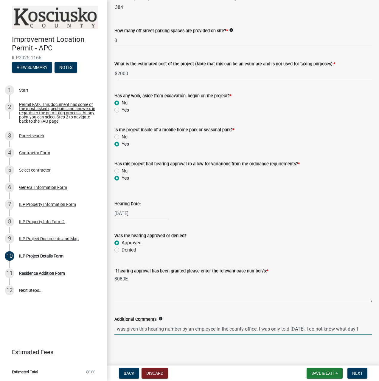
scroll to position [0, 0]
type input "I was given this hearing number by an employee in the county office. I was only…"
click at [357, 374] on span "Next" at bounding box center [358, 373] width 10 height 5
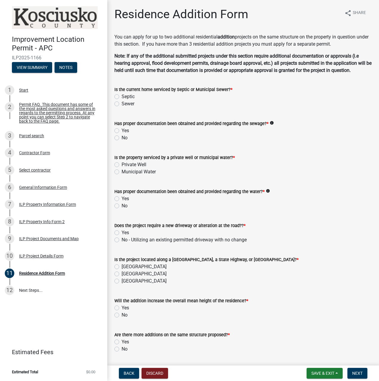
click at [122, 98] on label "Septic" at bounding box center [128, 96] width 13 height 7
click at [122, 97] on input "Septic" at bounding box center [124, 95] width 4 height 4
radio input "true"
click at [122, 131] on label "Yes" at bounding box center [125, 130] width 7 height 7
click at [122, 131] on input "Yes" at bounding box center [124, 129] width 4 height 4
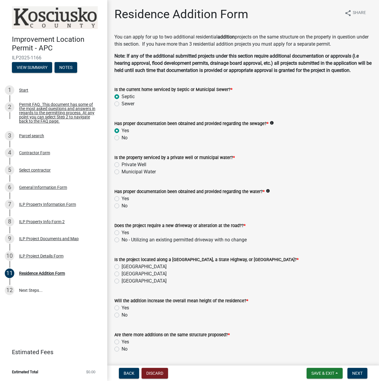
radio input "true"
click at [122, 164] on label "Private Well" at bounding box center [134, 164] width 25 height 7
click at [122, 164] on input "Private Well" at bounding box center [124, 163] width 4 height 4
radio input "true"
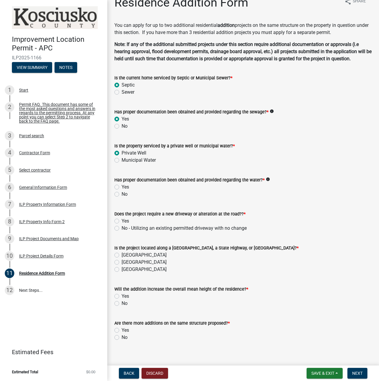
scroll to position [18, 0]
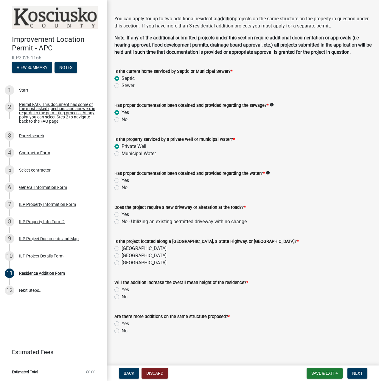
click at [122, 181] on label "Yes" at bounding box center [125, 180] width 7 height 7
click at [122, 181] on input "Yes" at bounding box center [124, 179] width 4 height 4
radio input "true"
click at [122, 222] on label "No - Utilizing an existing permitted driveway with no change" at bounding box center [184, 221] width 125 height 7
click at [122, 222] on input "No - Utilizing an existing permitted driveway with no change" at bounding box center [124, 220] width 4 height 4
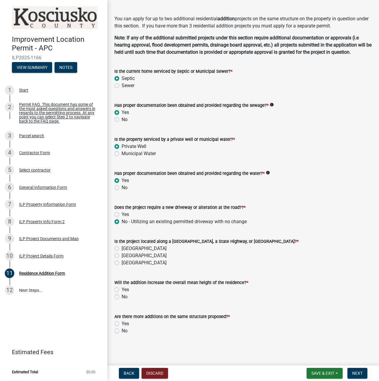
radio input "true"
click at [122, 249] on label "County Road" at bounding box center [144, 248] width 45 height 7
click at [122, 249] on input "County Road" at bounding box center [124, 247] width 4 height 4
radio input "true"
click at [122, 291] on label "Yes" at bounding box center [125, 289] width 7 height 7
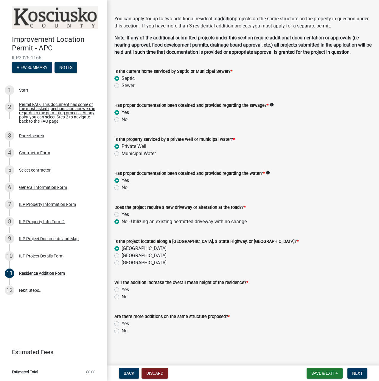
click at [122, 290] on input "Yes" at bounding box center [124, 288] width 4 height 4
radio input "true"
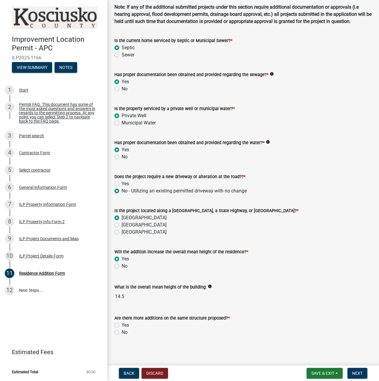
scroll to position [50, 0]
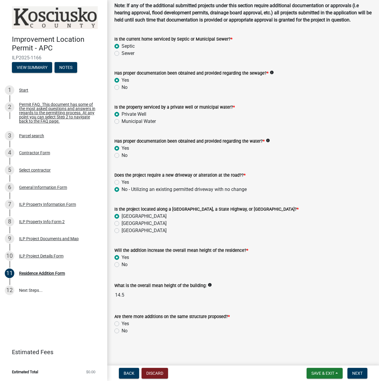
click at [122, 331] on label "No" at bounding box center [125, 330] width 6 height 7
click at [122, 331] on input "No" at bounding box center [124, 329] width 4 height 4
radio input "true"
click at [358, 374] on span "Next" at bounding box center [358, 373] width 10 height 5
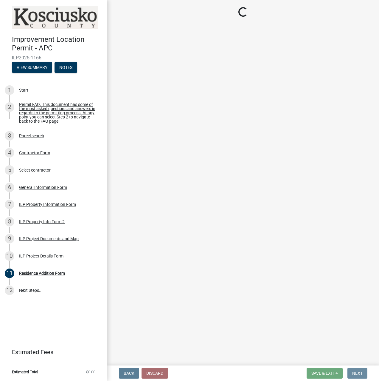
scroll to position [0, 0]
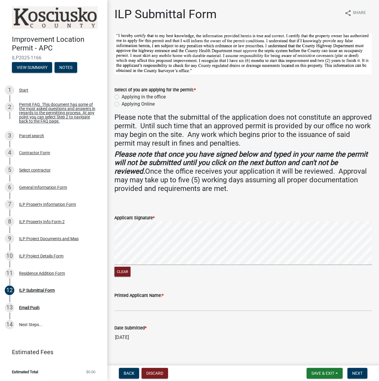
click at [122, 104] on label "Applying Online" at bounding box center [138, 104] width 33 height 7
click at [122, 104] on input "Applying Online" at bounding box center [124, 103] width 4 height 4
radio input "true"
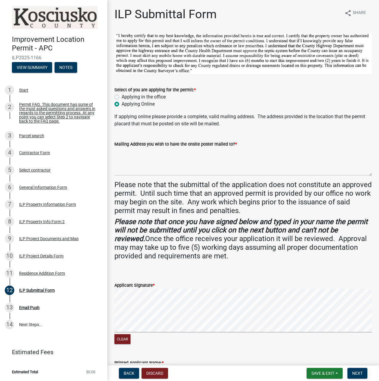
click at [122, 97] on label "Applying in the office" at bounding box center [144, 96] width 44 height 7
click at [122, 97] on input "Applying in the office" at bounding box center [124, 95] width 4 height 4
radio input "true"
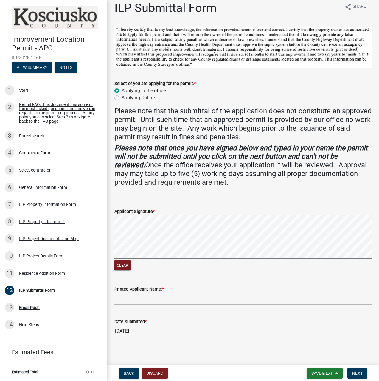
scroll to position [8, 0]
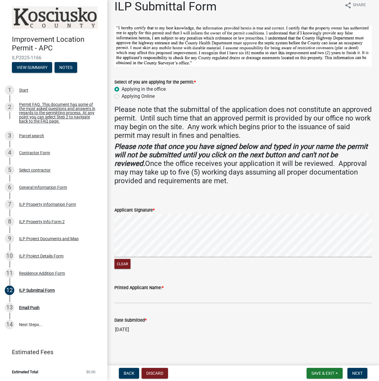
click at [122, 96] on label "Applying Online" at bounding box center [138, 96] width 33 height 7
click at [122, 96] on input "Applying Online" at bounding box center [124, 95] width 4 height 4
radio input "true"
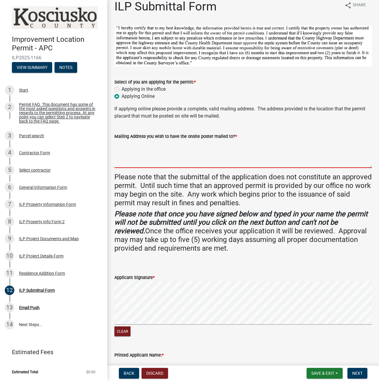
click at [134, 161] on textarea "Mailing Address you wish to have the onsite poster mailed to? *" at bounding box center [244, 154] width 258 height 28
type textarea "11617 Trentman Rd Fort Wayne, IN 46816"
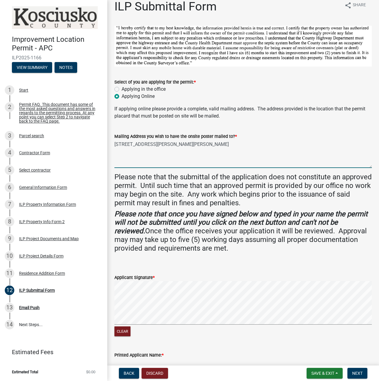
type input "[PERSON_NAME]"
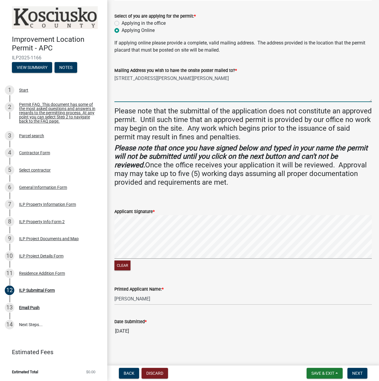
scroll to position [75, 0]
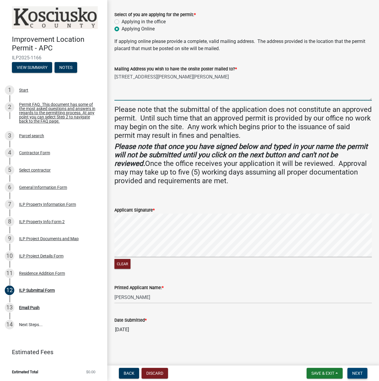
click at [355, 373] on span "Next" at bounding box center [358, 373] width 10 height 5
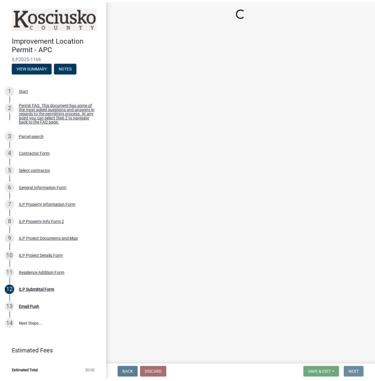
scroll to position [0, 0]
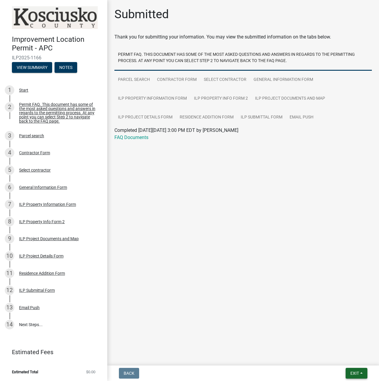
click at [356, 373] on span "Exit" at bounding box center [355, 373] width 9 height 5
click at [343, 360] on button "Save & Exit" at bounding box center [344, 358] width 48 height 14
